Goal: Task Accomplishment & Management: Use online tool/utility

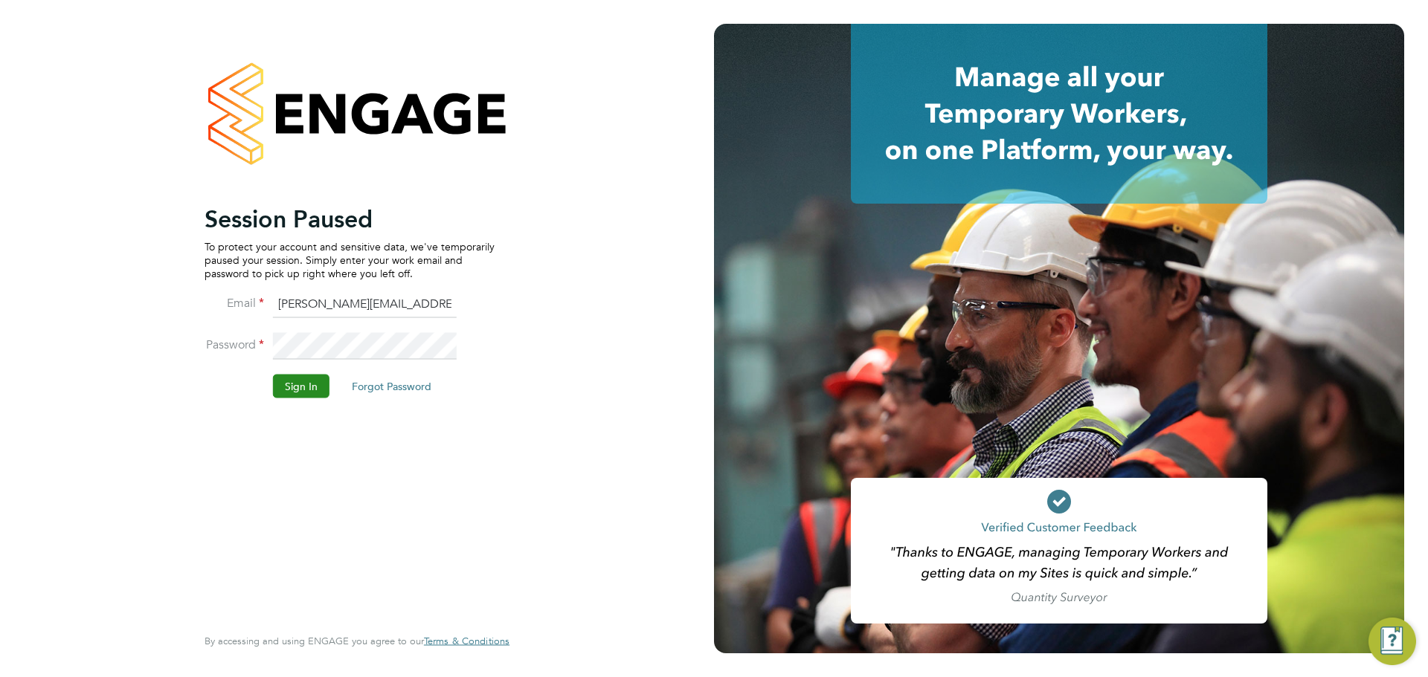
click at [301, 389] on button "Sign In" at bounding box center [301, 386] width 57 height 24
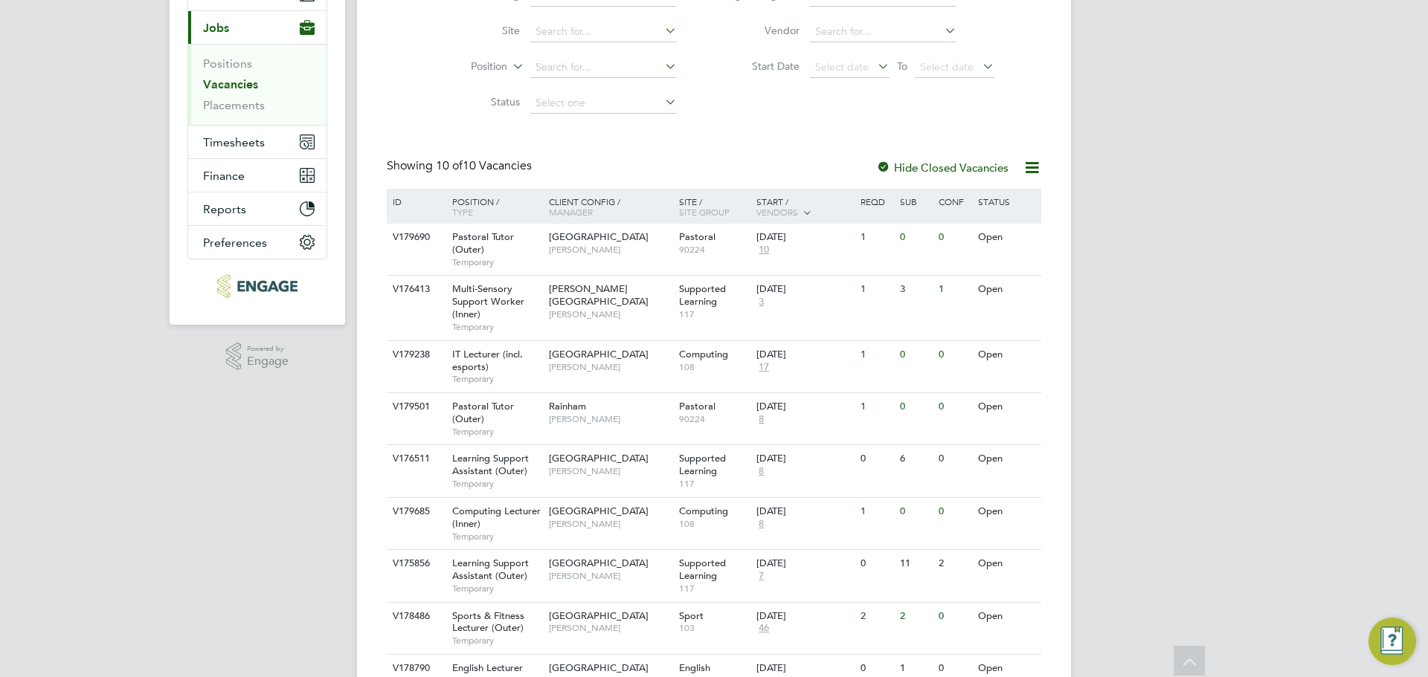
scroll to position [17, 0]
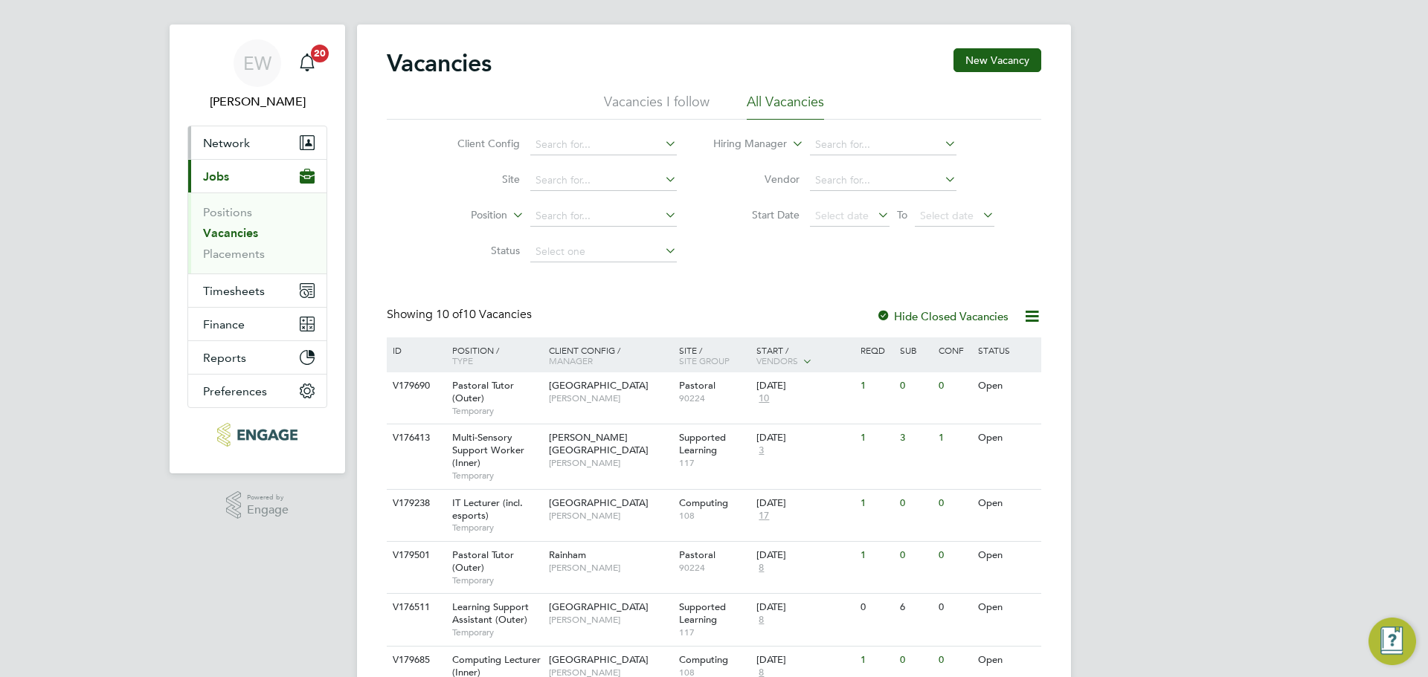
click at [229, 142] on span "Network" at bounding box center [226, 143] width 47 height 14
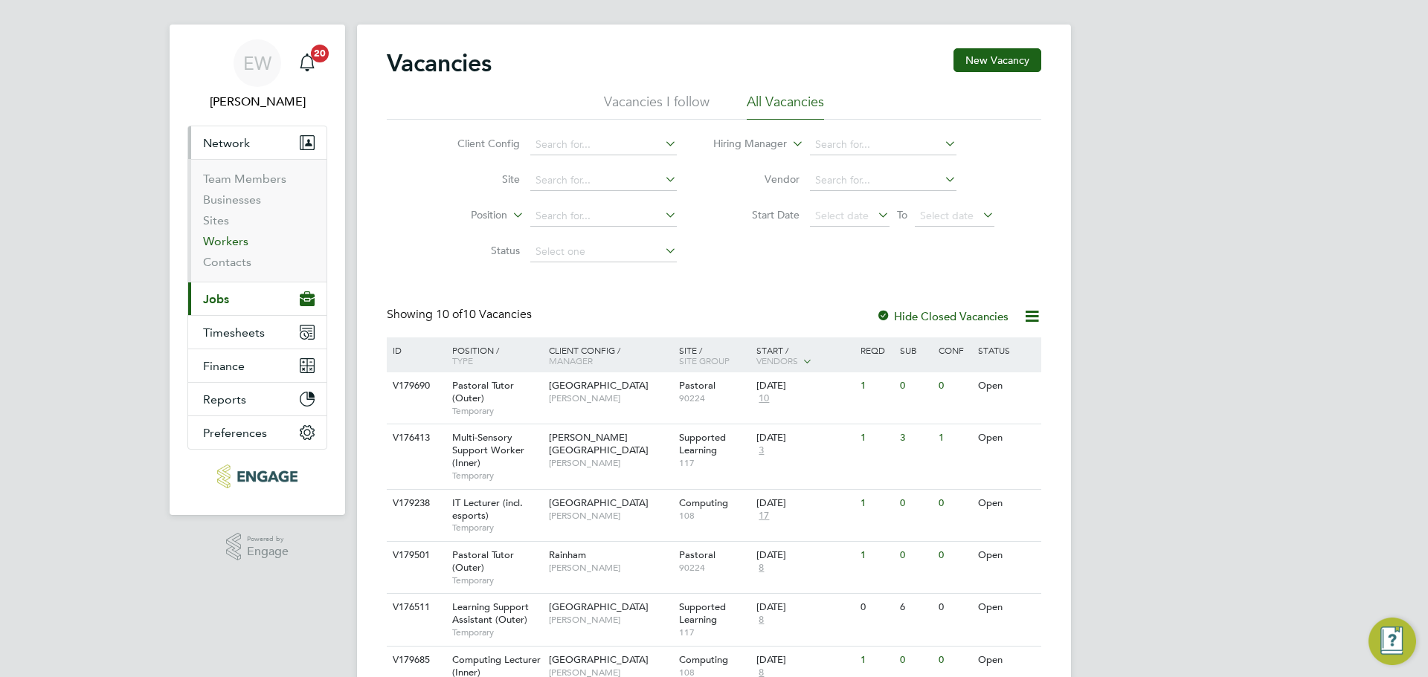
click at [222, 239] on link "Workers" at bounding box center [225, 241] width 45 height 14
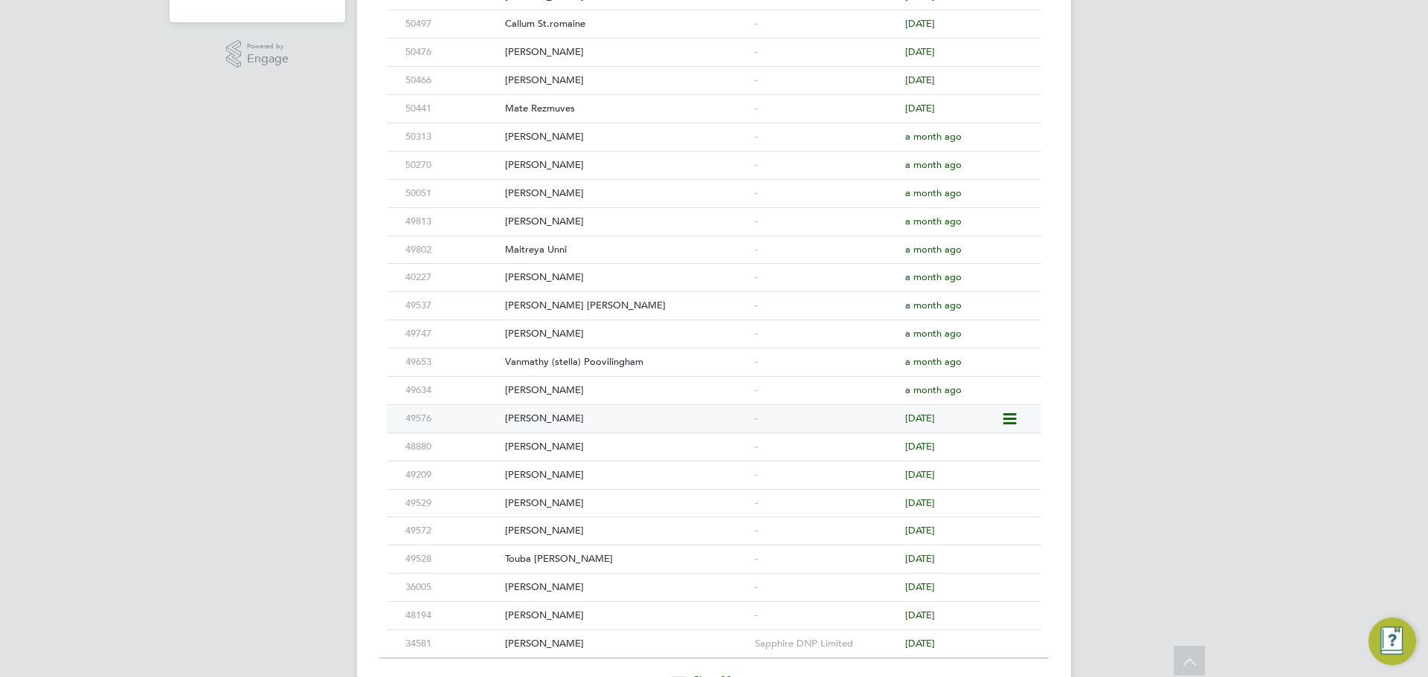
scroll to position [521, 0]
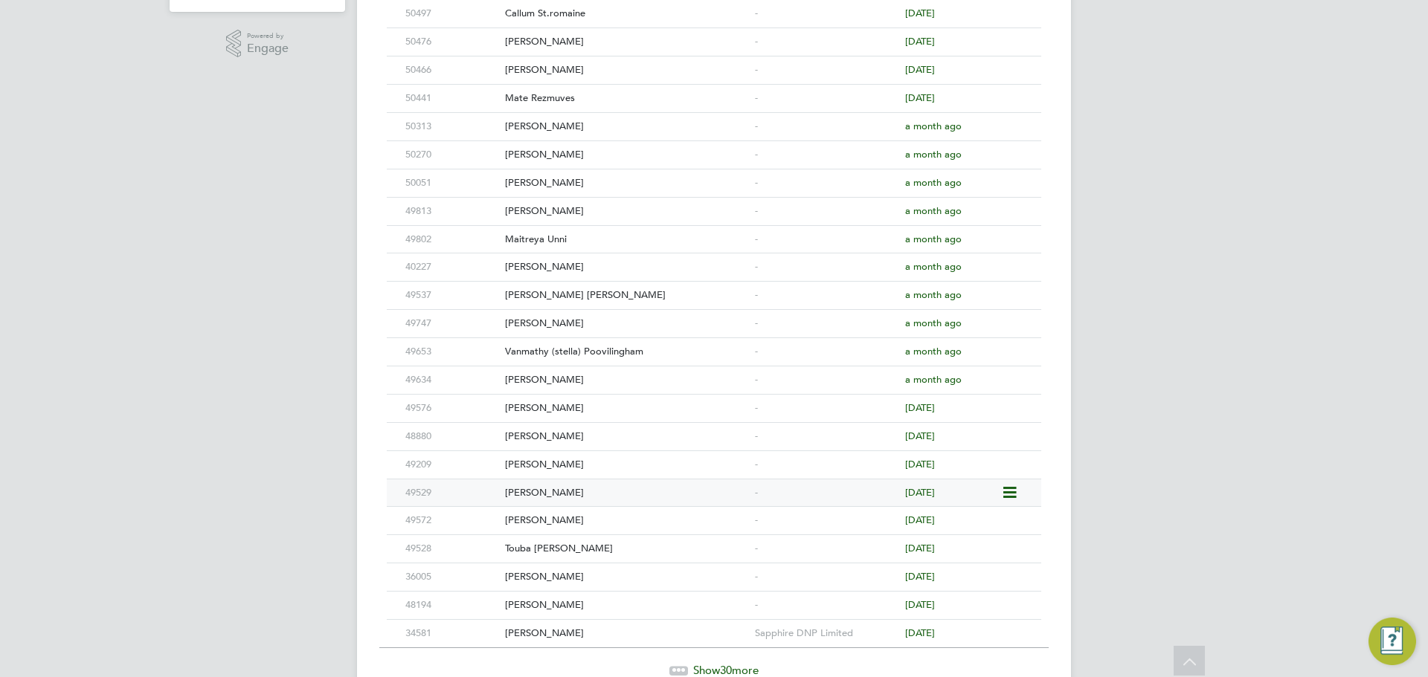
click at [574, 497] on div "Joel Westbrook" at bounding box center [626, 494] width 250 height 28
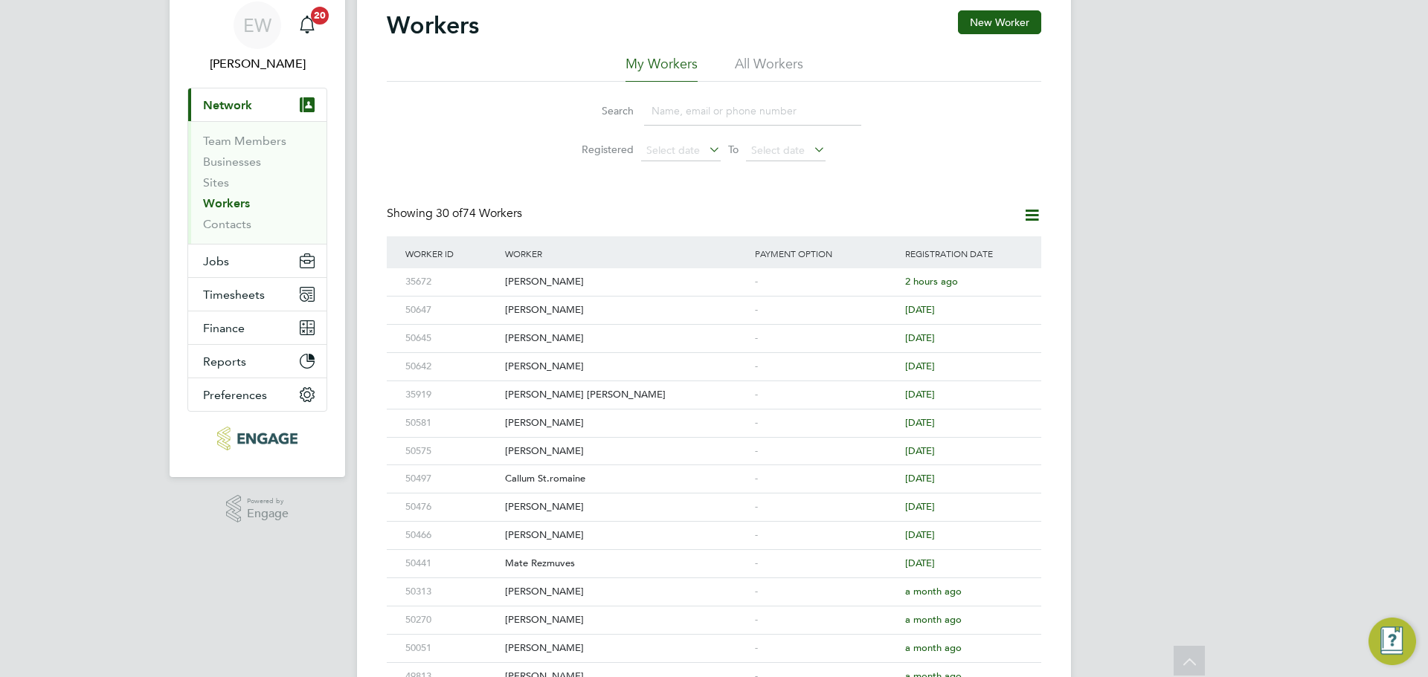
scroll to position [0, 0]
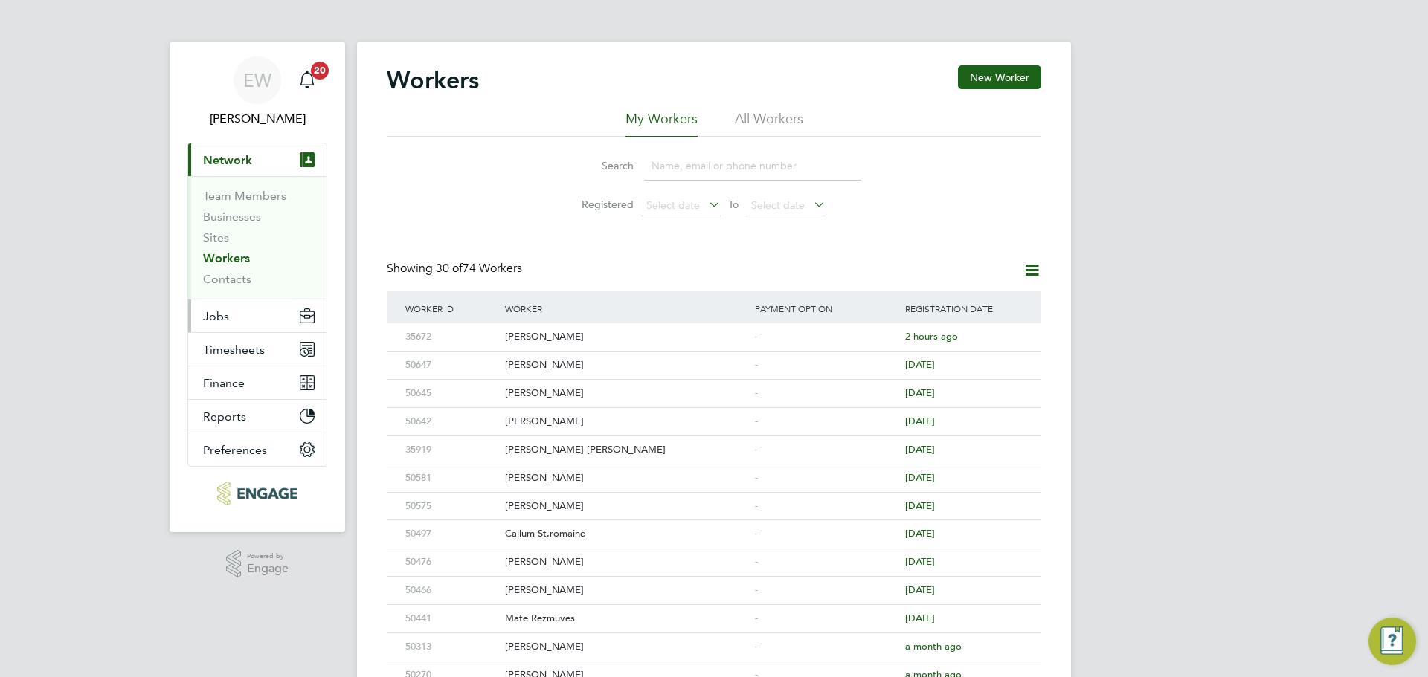
click at [218, 310] on span "Jobs" at bounding box center [216, 316] width 26 height 14
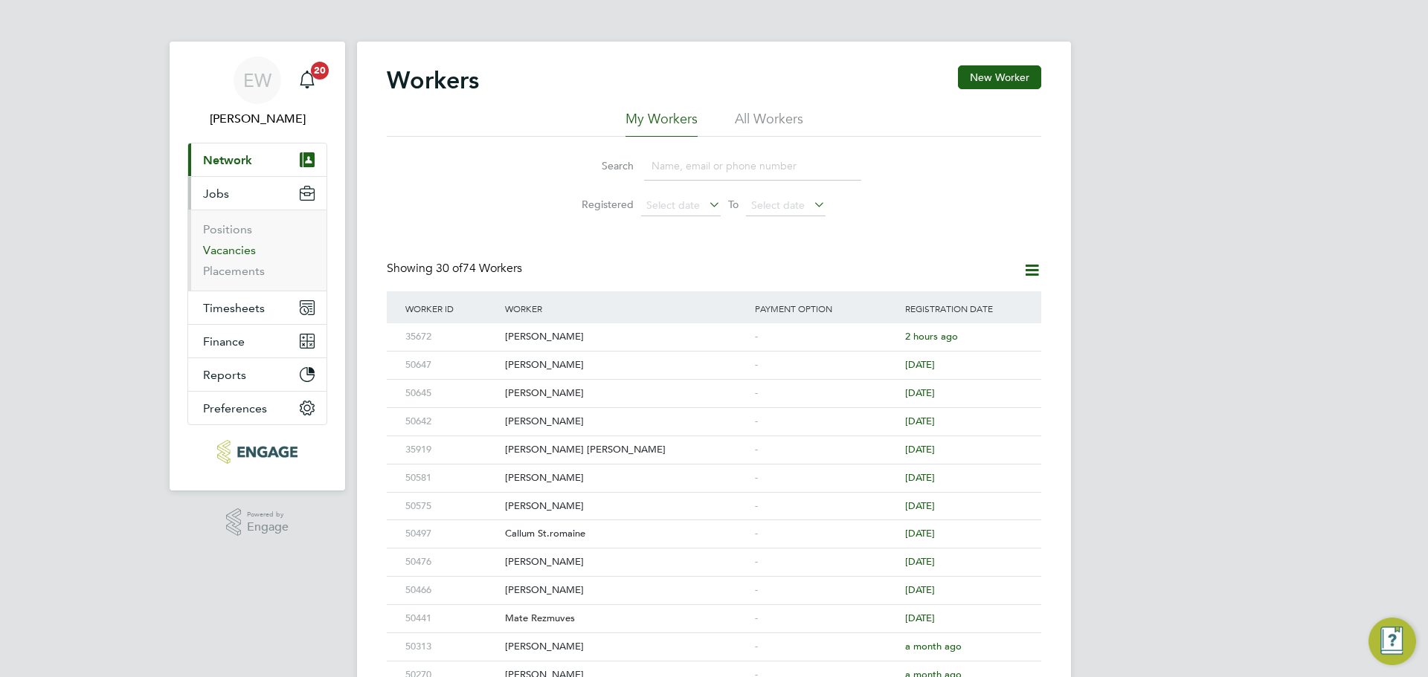
click at [222, 249] on link "Vacancies" at bounding box center [229, 250] width 53 height 14
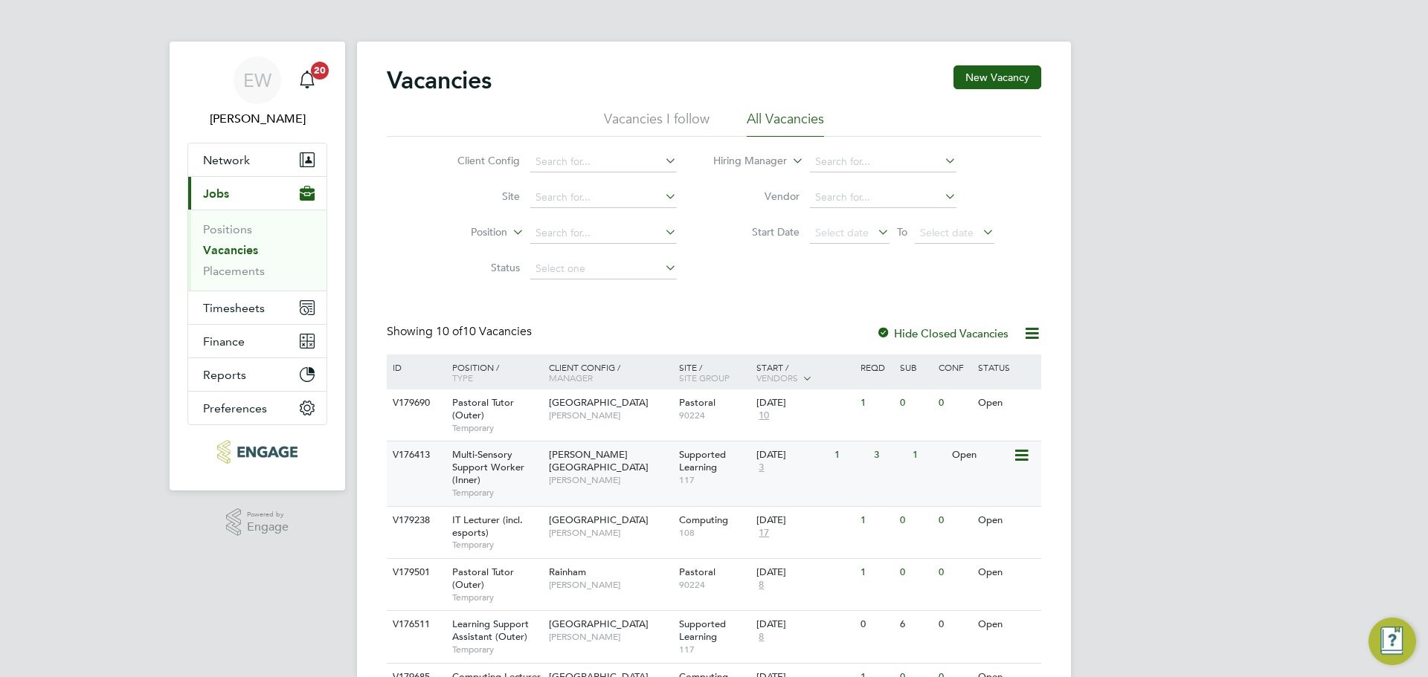
scroll to position [297, 0]
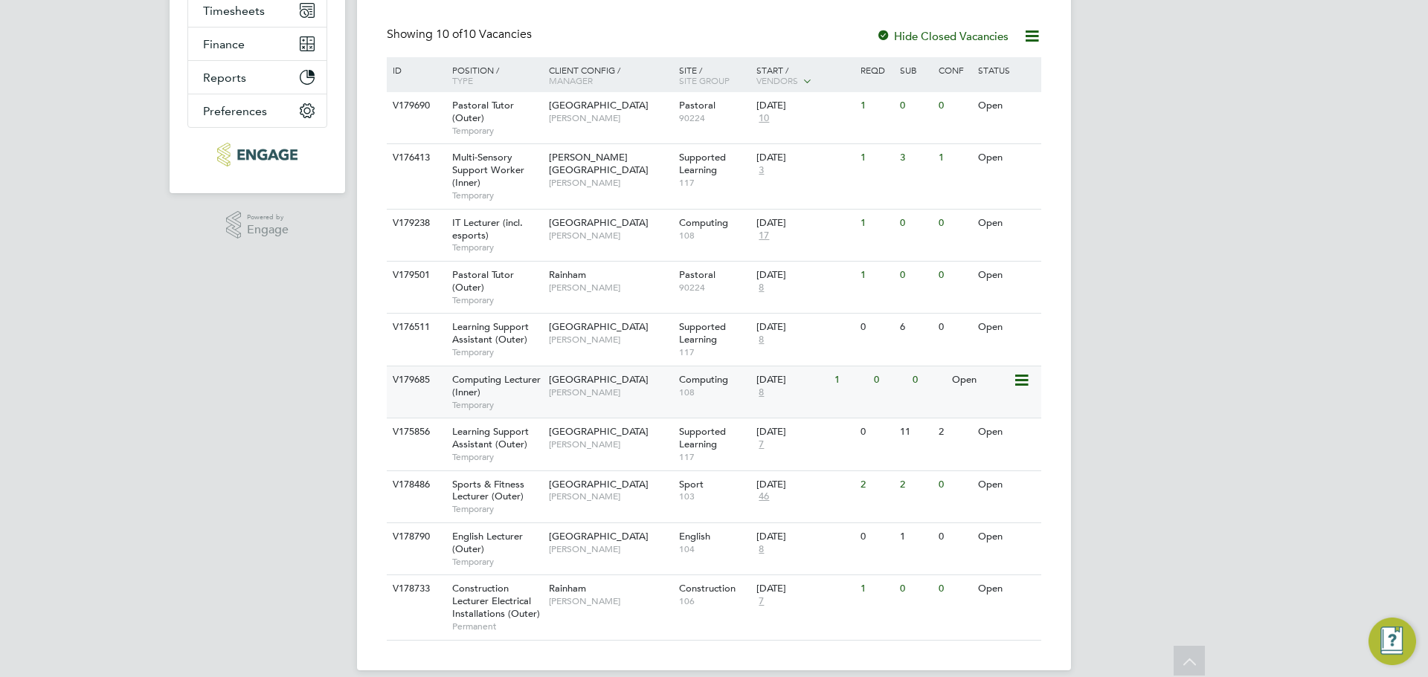
click at [537, 398] on div "Computing Lecturer (Inner) Temporary" at bounding box center [493, 392] width 104 height 51
click at [524, 164] on div "Multi-Sensory Support Worker (Inner) Temporary" at bounding box center [493, 176] width 104 height 64
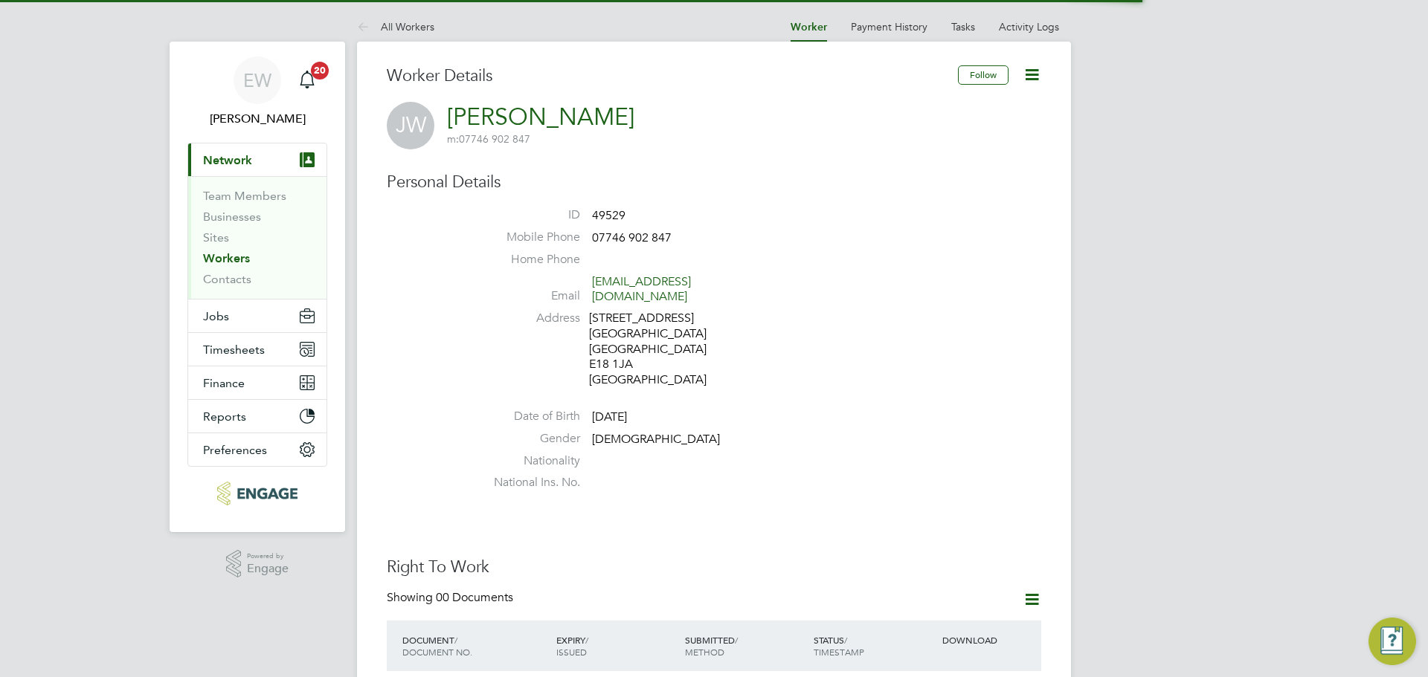
click at [1028, 74] on icon at bounding box center [1031, 74] width 19 height 19
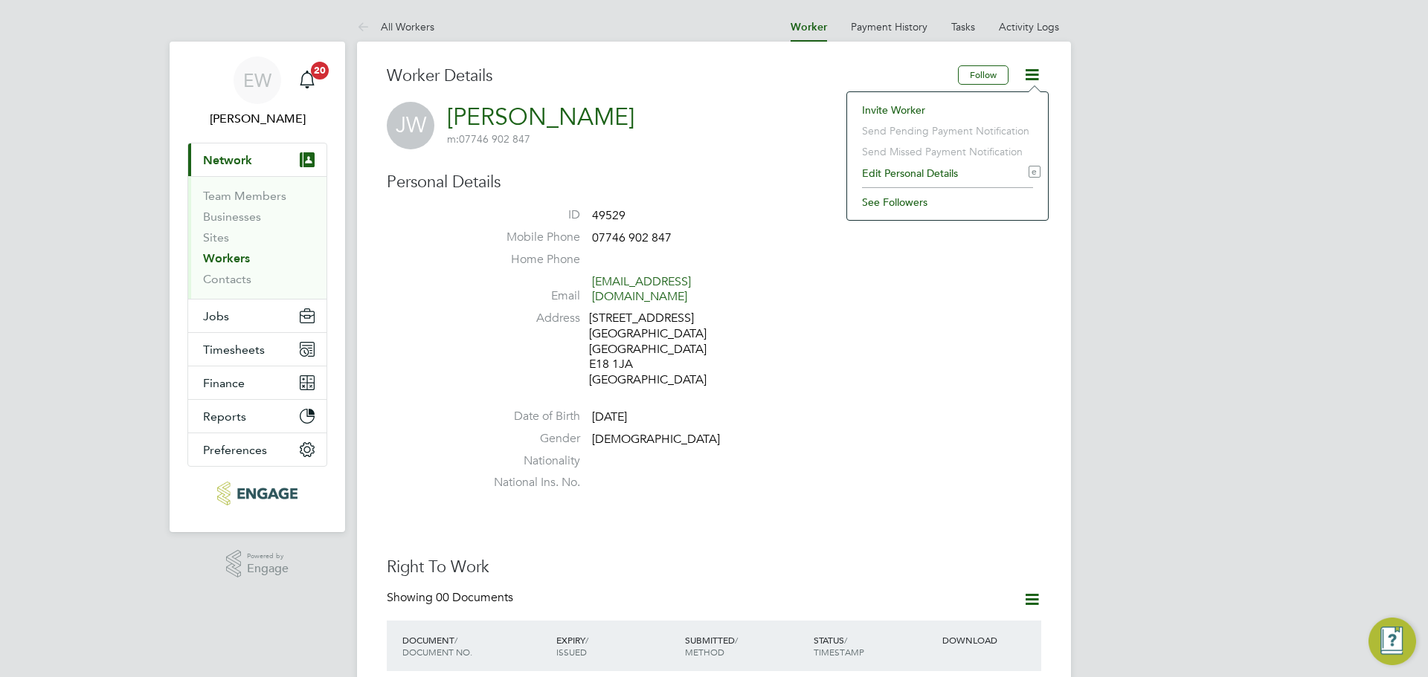
click at [898, 106] on li "Invite Worker" at bounding box center [947, 110] width 186 height 21
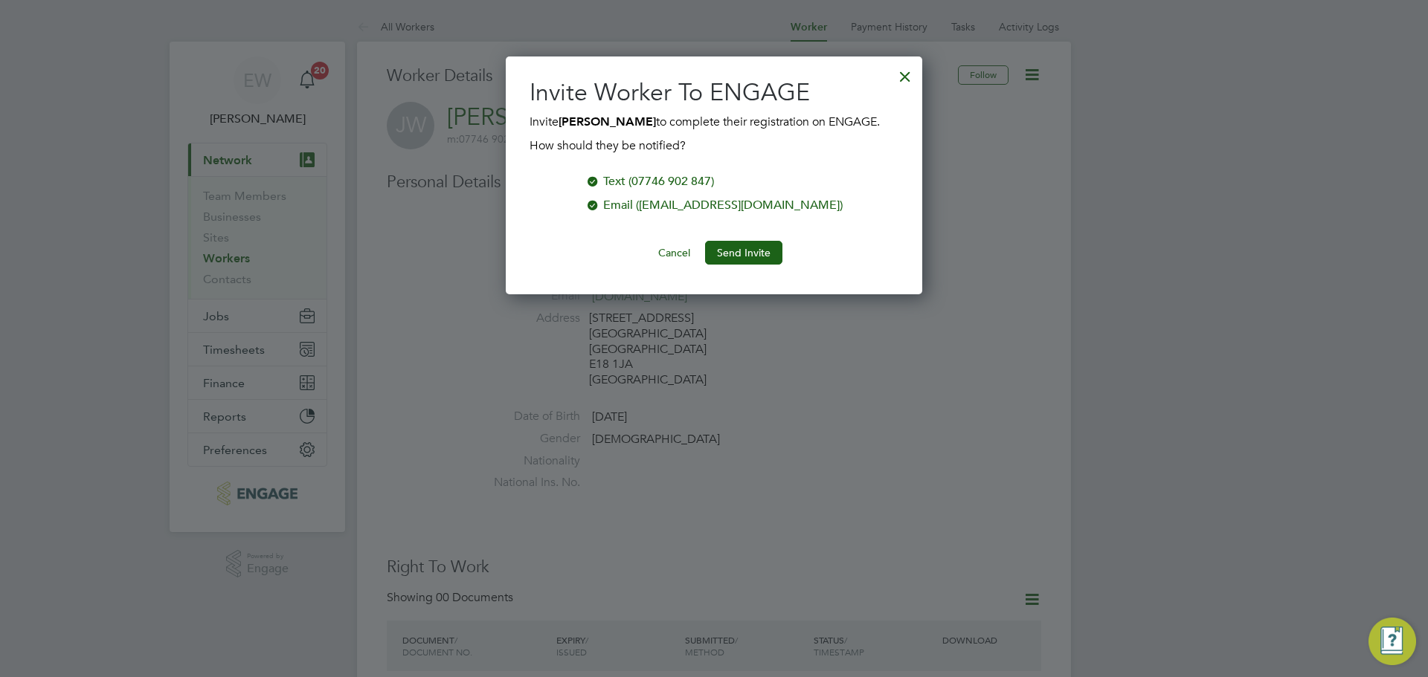
scroll to position [239, 417]
click at [738, 252] on button "Send Invite" at bounding box center [743, 253] width 77 height 24
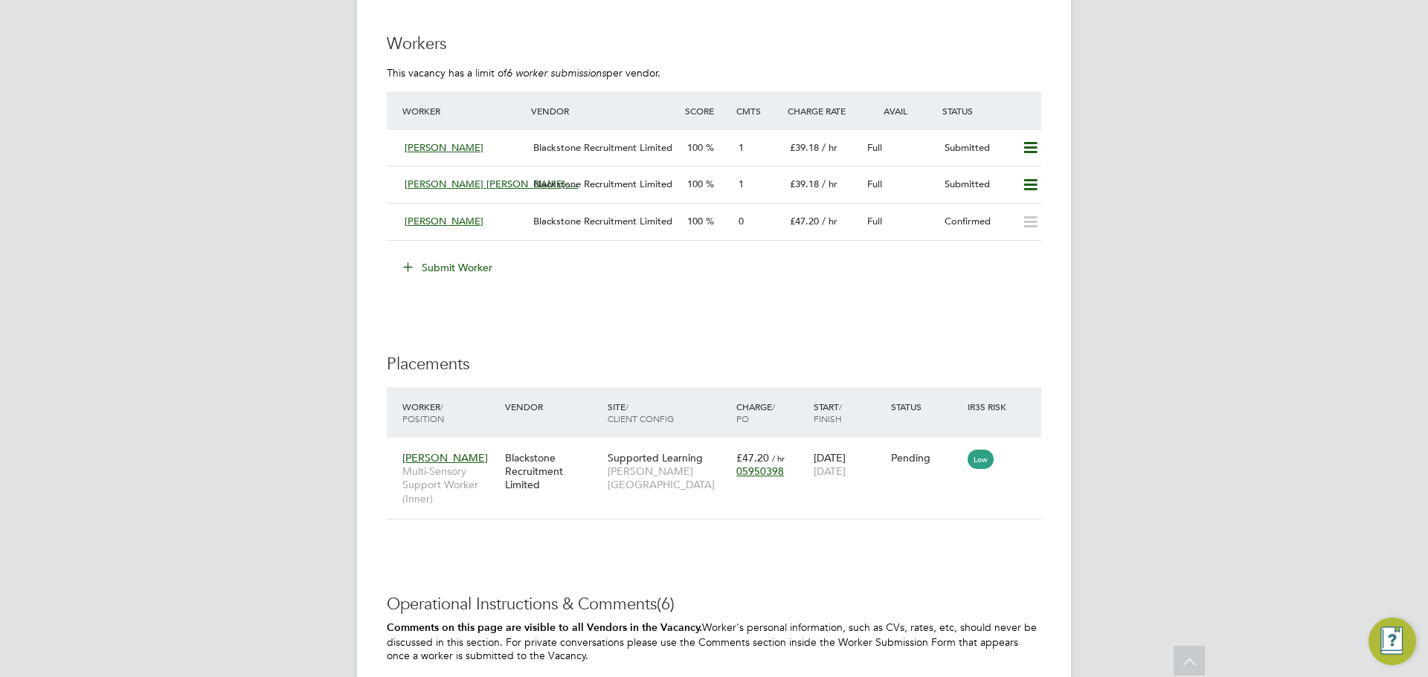
scroll to position [2305, 0]
click at [550, 173] on div "[PERSON_NAME] [PERSON_NAME]-… Blackstone Recruitment Limited 100 1 £39.18 / hr …" at bounding box center [714, 185] width 654 height 37
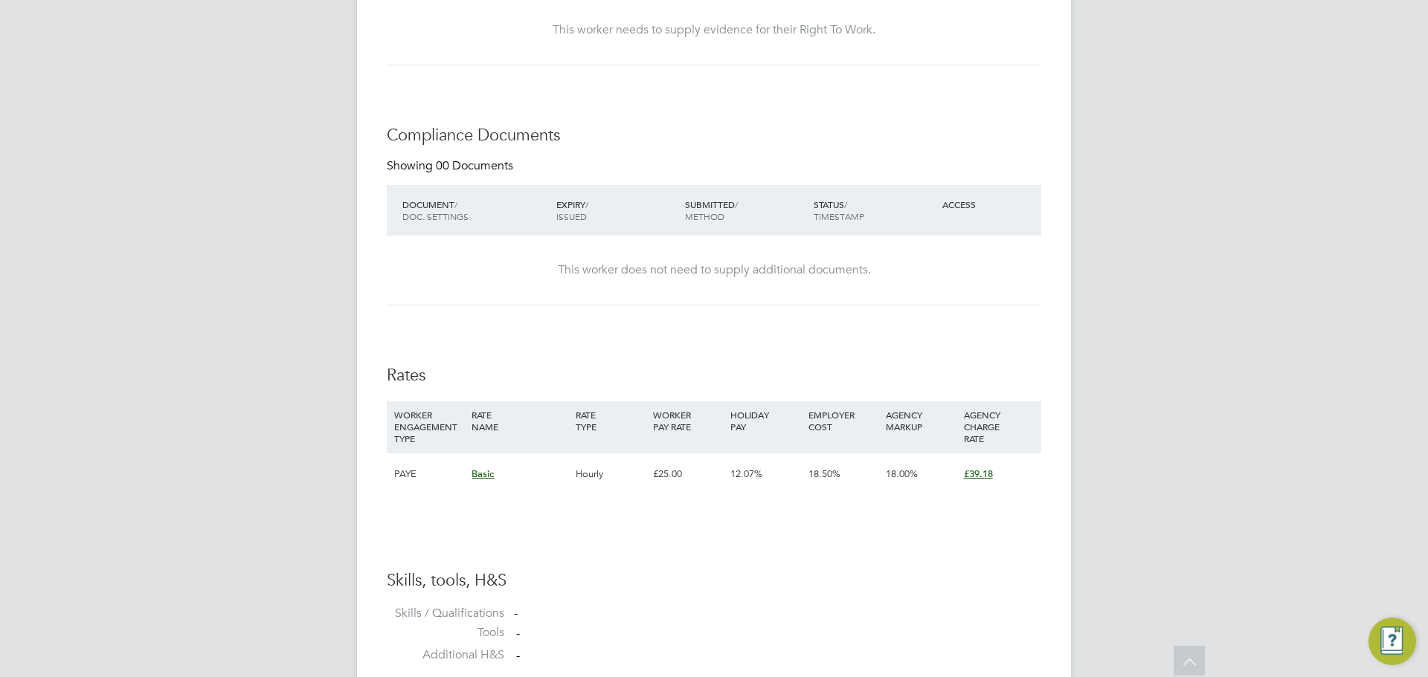
click at [982, 475] on span "£39.18" at bounding box center [978, 474] width 29 height 13
